Goal: Find contact information: Find contact information

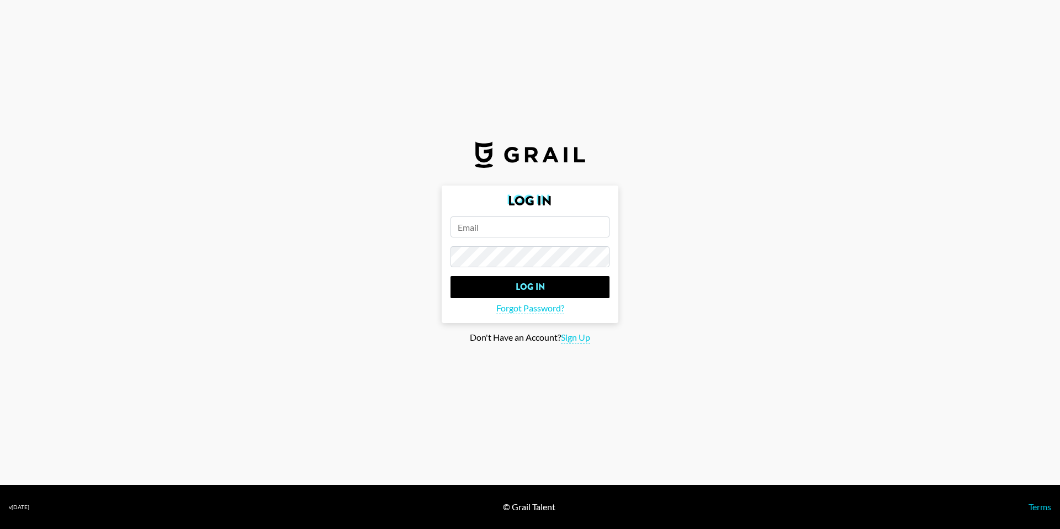
click at [536, 221] on input "email" at bounding box center [530, 226] width 159 height 21
type input "[EMAIL_ADDRESS][DOMAIN_NAME]"
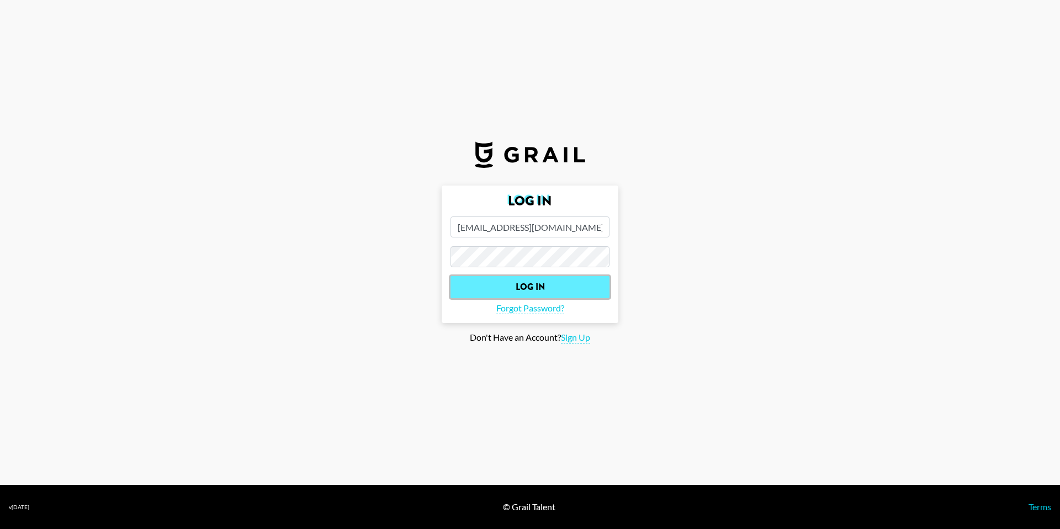
click at [553, 288] on input "Log In" at bounding box center [530, 287] width 159 height 22
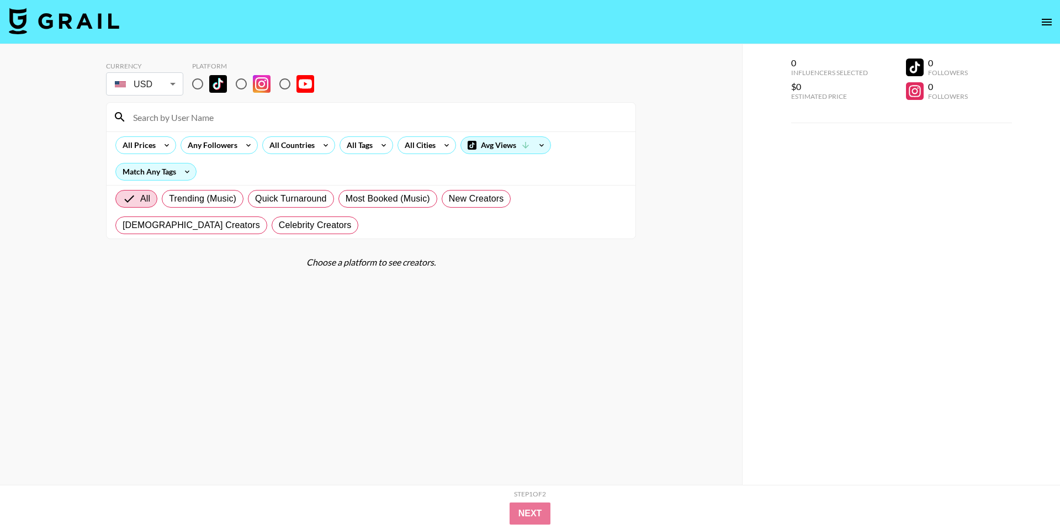
click at [707, 49] on div "Currency USD USD ​ Platform All Prices Any Followers All Countries All Tags All…" at bounding box center [371, 286] width 742 height 485
click at [197, 82] on input "radio" at bounding box center [197, 83] width 23 height 23
radio input "true"
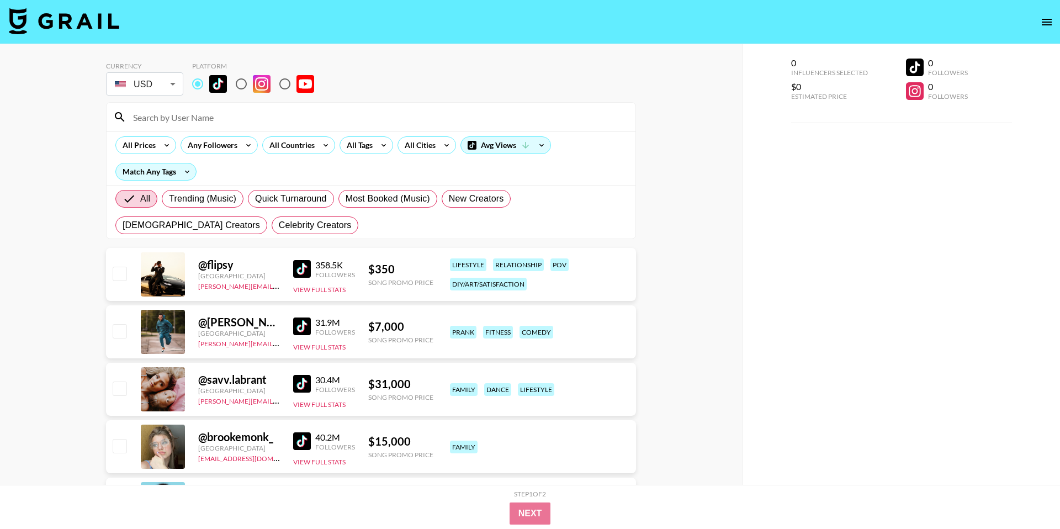
click at [193, 126] on div at bounding box center [371, 117] width 529 height 29
click at [214, 110] on input at bounding box center [377, 117] width 503 height 18
paste input "[EMAIL_ADDRESS][PERSON_NAME][DOMAIN_NAME]"
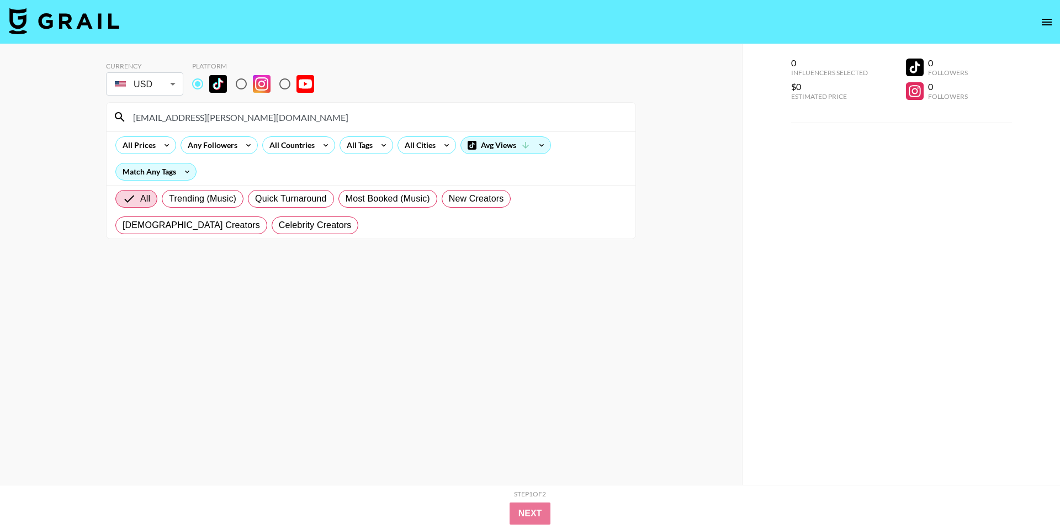
paste input "zeinab_tannir"
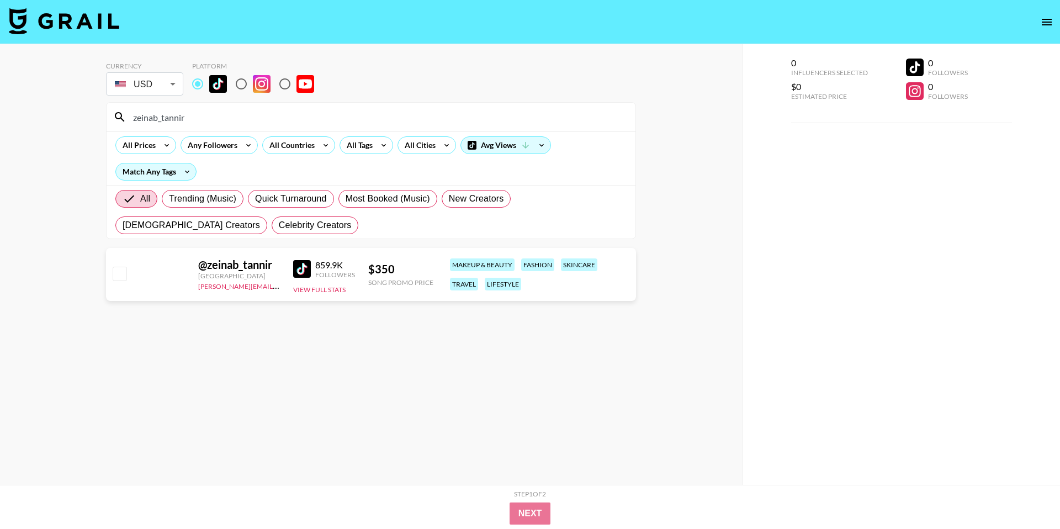
type input "zeinab_tannir"
drag, startPoint x: 278, startPoint y: 285, endPoint x: 195, endPoint y: 287, distance: 82.3
click at [195, 287] on div "@ zeinab_tannir [GEOGRAPHIC_DATA] [PERSON_NAME][EMAIL_ADDRESS][DOMAIN_NAME] 859…" at bounding box center [371, 274] width 530 height 53
copy link "[PERSON_NAME][EMAIL_ADDRESS][DOMAIN_NAME]"
